Goal: Navigation & Orientation: Go to known website

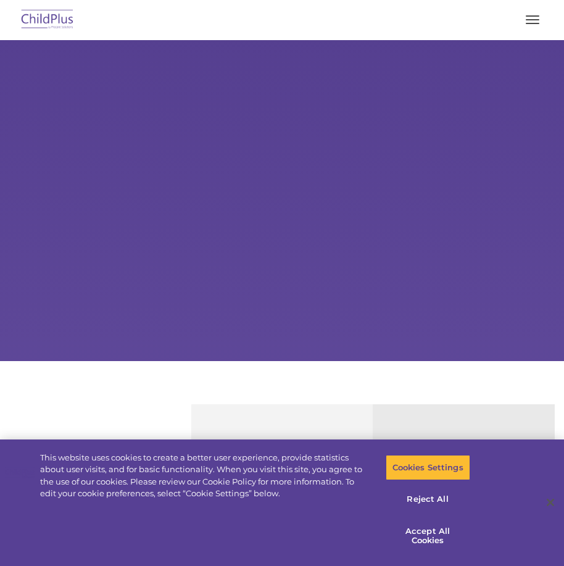
select select "MEDIUM"
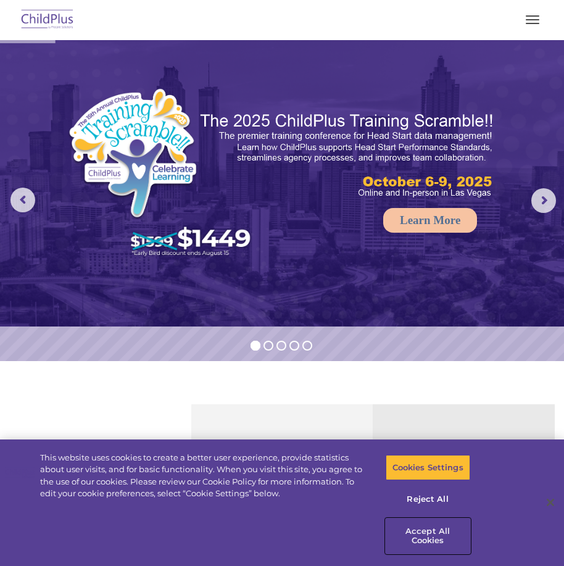
click at [439, 538] on button "Accept All Cookies" at bounding box center [428, 535] width 85 height 35
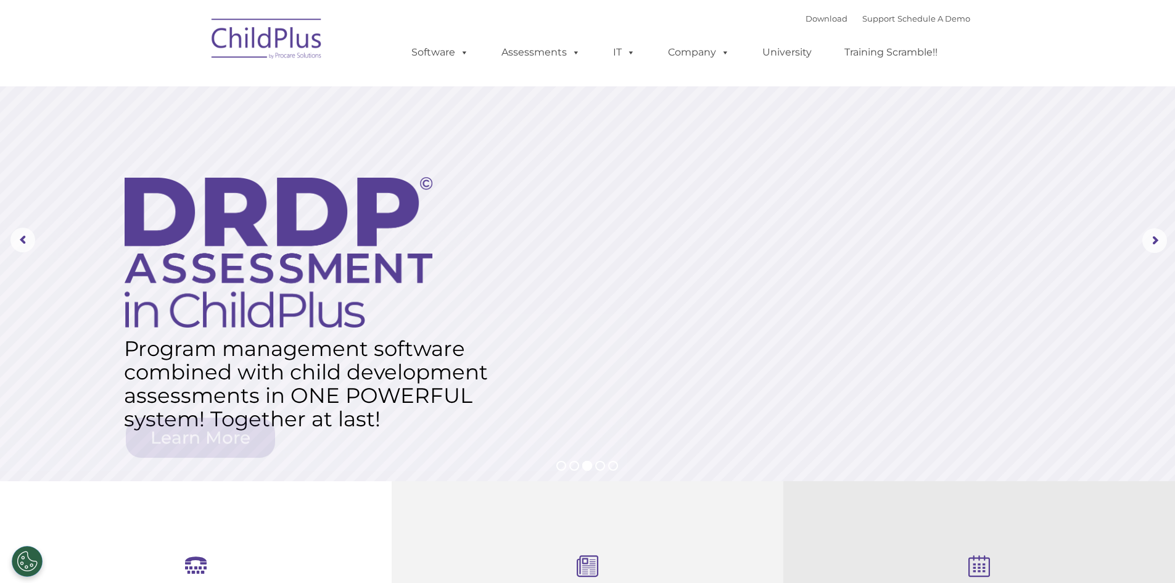
click at [255, 50] on img at bounding box center [266, 41] width 123 height 62
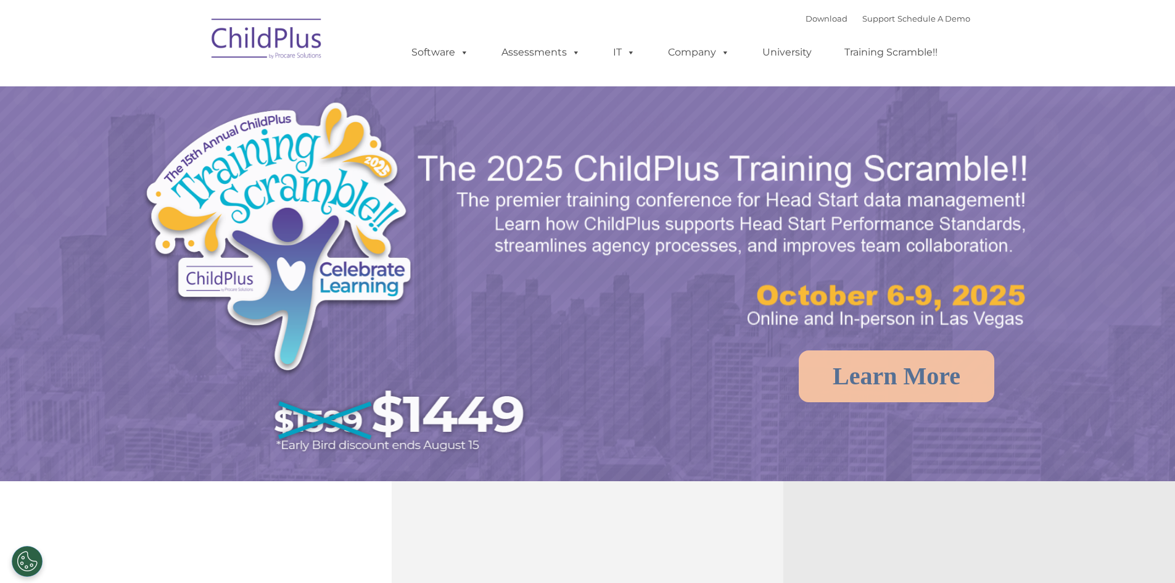
select select "MEDIUM"
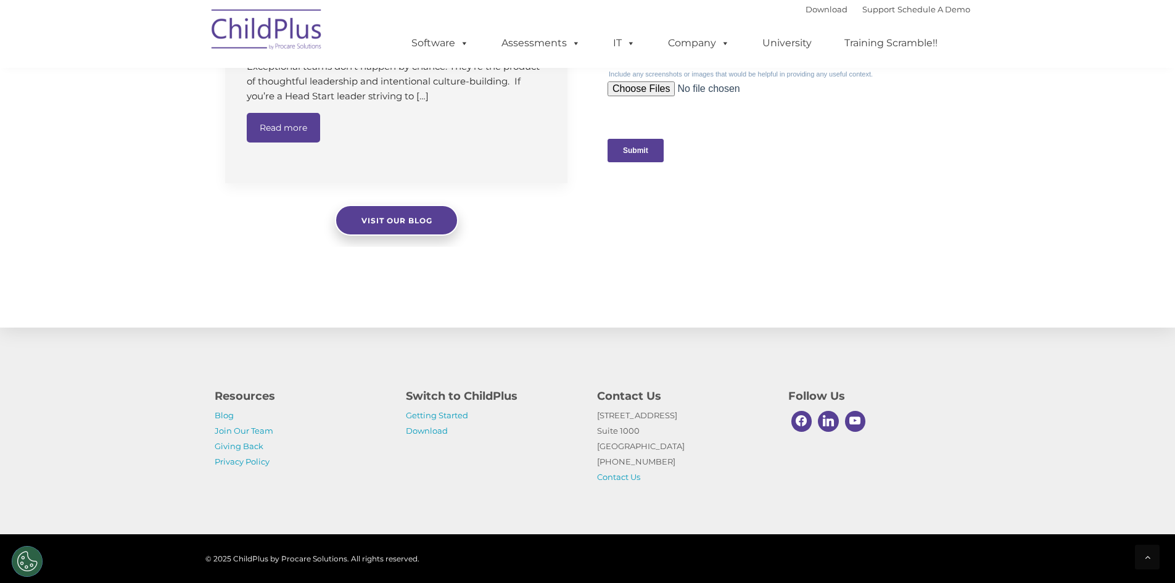
scroll to position [1238, 0]
